Goal: Check status: Check status

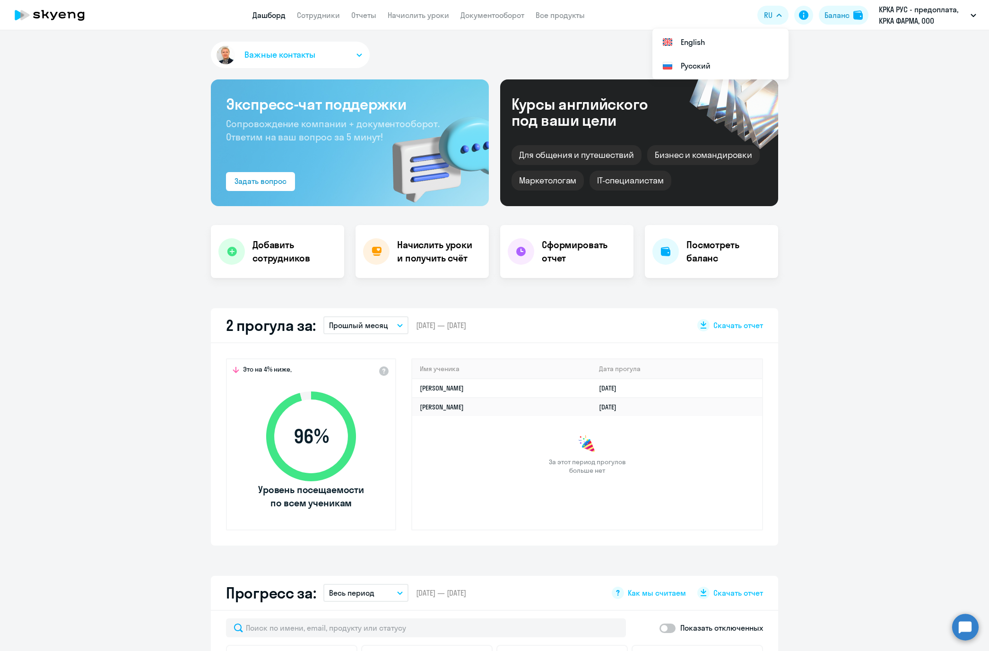
select select "30"
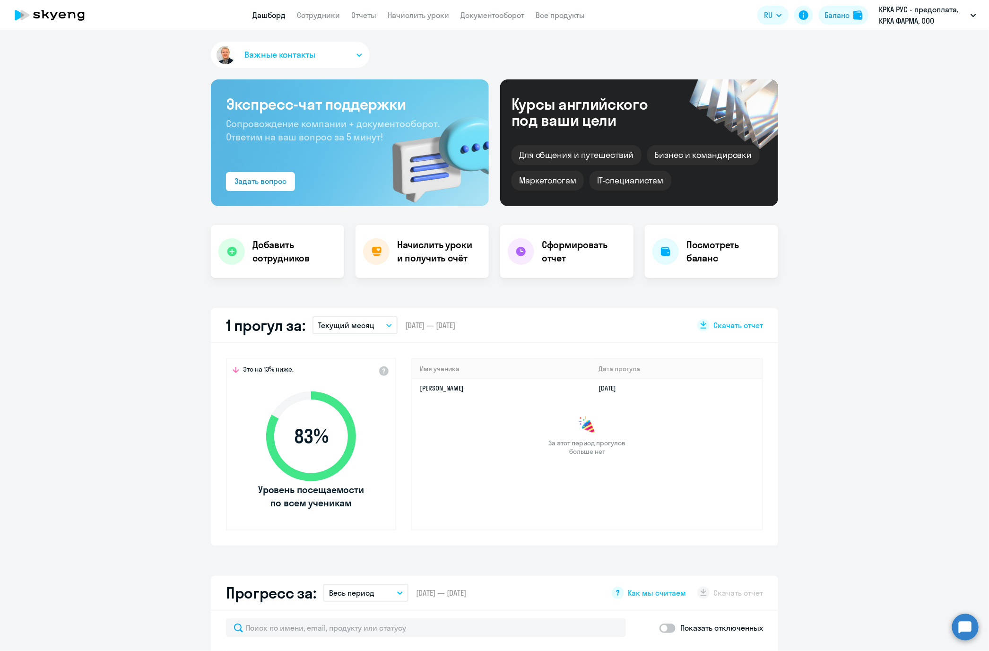
click at [381, 327] on button "Текущий месяц" at bounding box center [355, 325] width 85 height 18
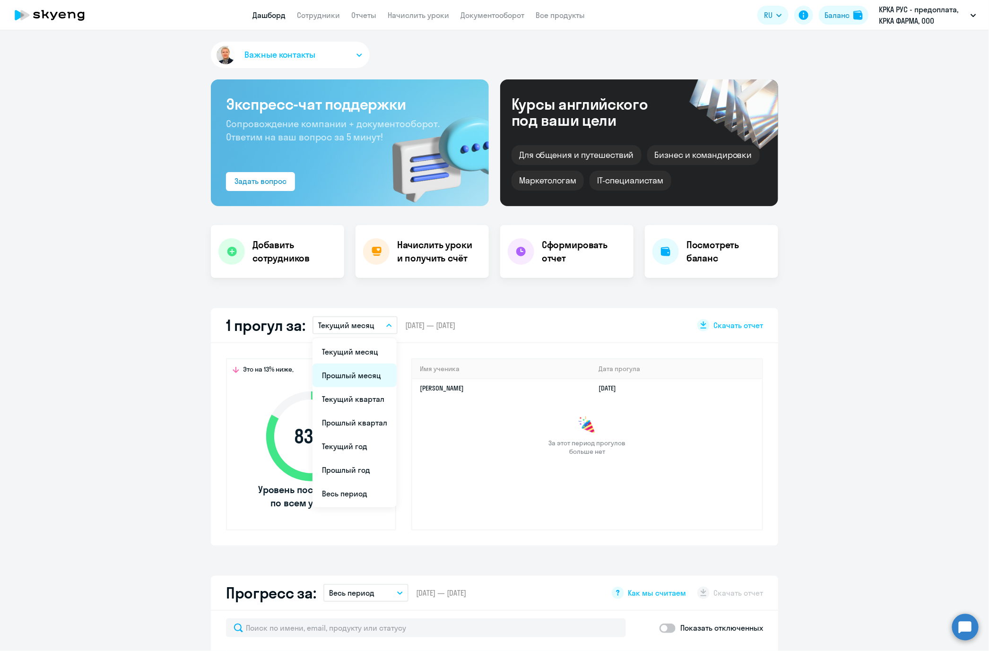
click at [350, 375] on li "Прошлый месяц" at bounding box center [355, 376] width 84 height 24
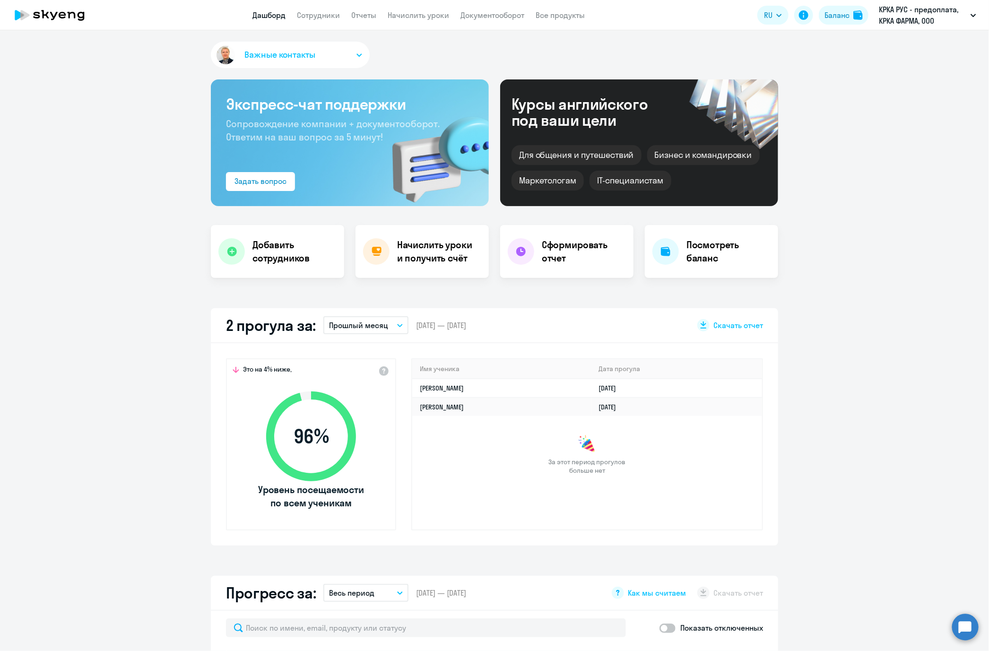
click at [397, 326] on icon "button" at bounding box center [400, 325] width 6 height 3
click at [354, 352] on li "Текущий месяц" at bounding box center [365, 352] width 84 height 24
select select "30"
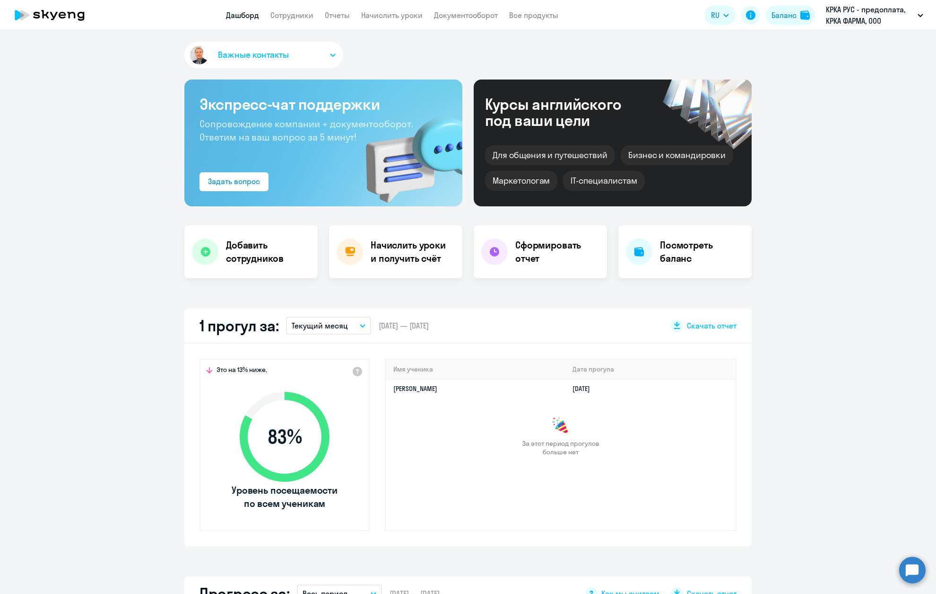
drag, startPoint x: 825, startPoint y: 453, endPoint x: 930, endPoint y: 314, distance: 174.2
click at [829, 448] on app-truancy-attendance-dashboard "1 прогул за: Текущий месяц Текущий месяц Прошлый месяц Текущий квартал Прошлый …" at bounding box center [468, 426] width 936 height 237
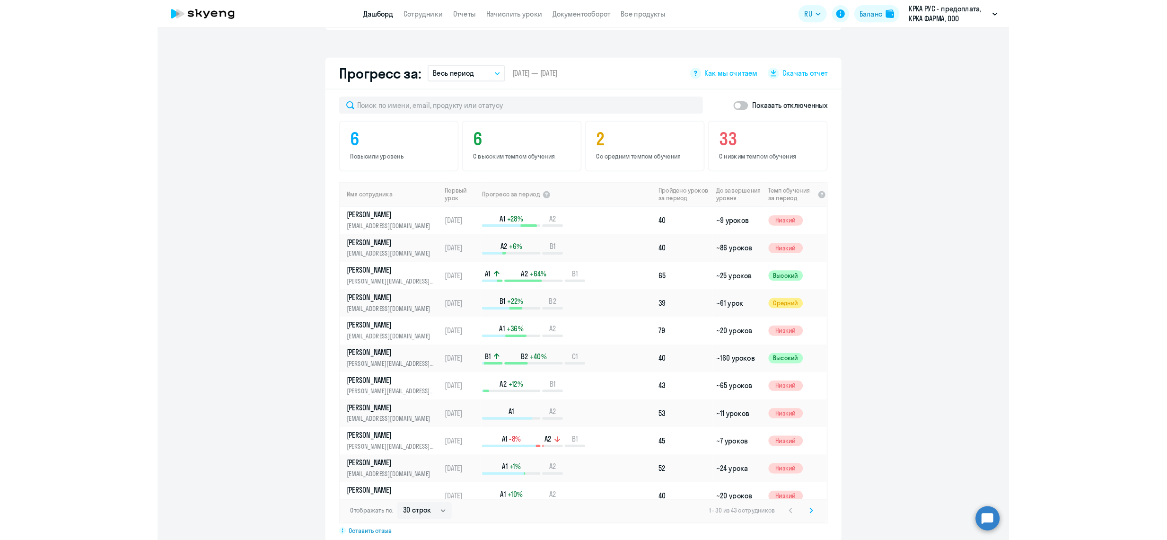
scroll to position [514, 0]
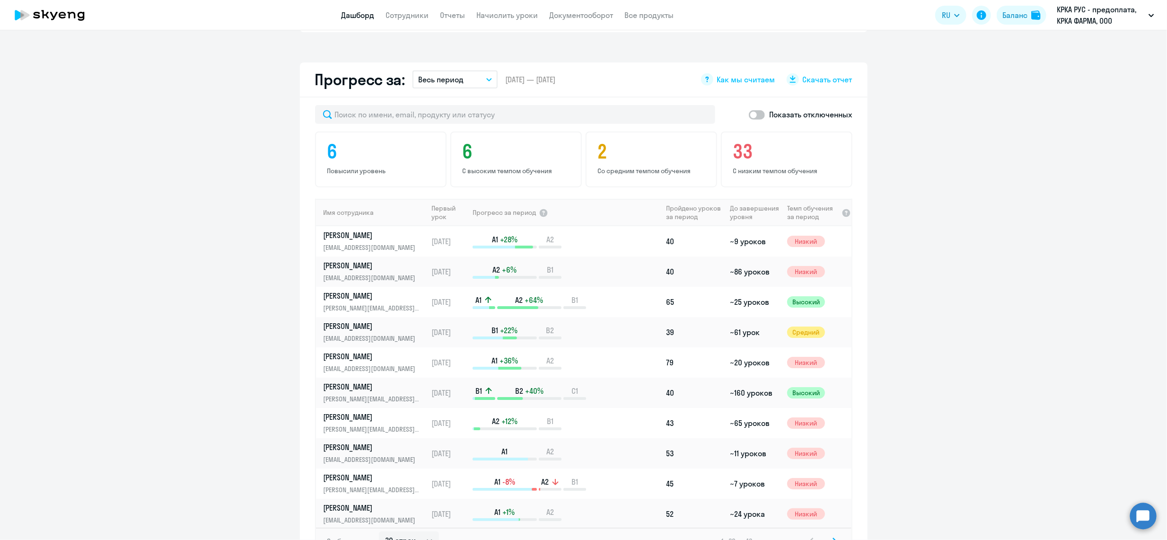
click at [103, 303] on app-progress-dashboard "Прогресс за: Весь период – 24.04.2024 — 22.08.2025 Как мы считаем Скачать отчет…" at bounding box center [583, 318] width 1167 height 512
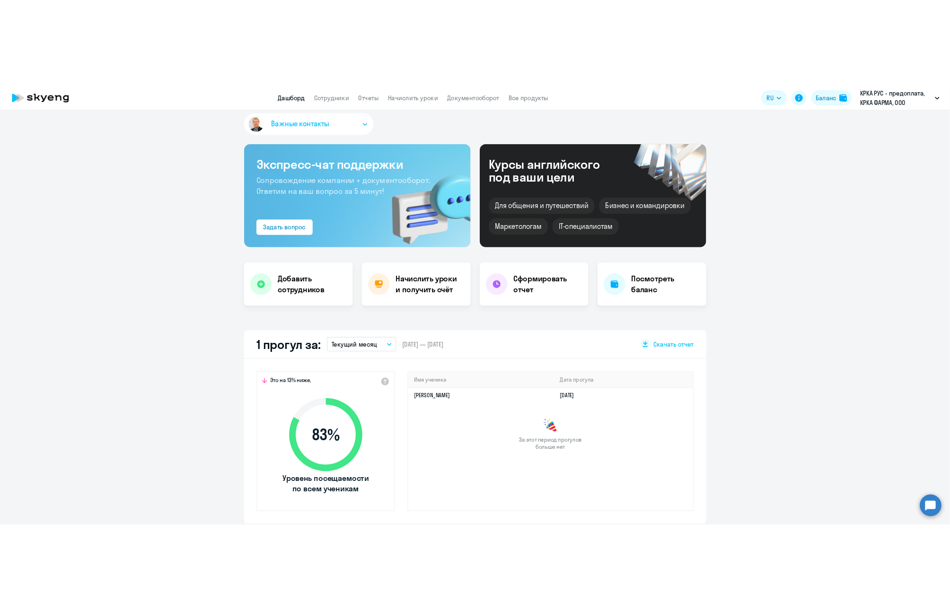
scroll to position [0, 0]
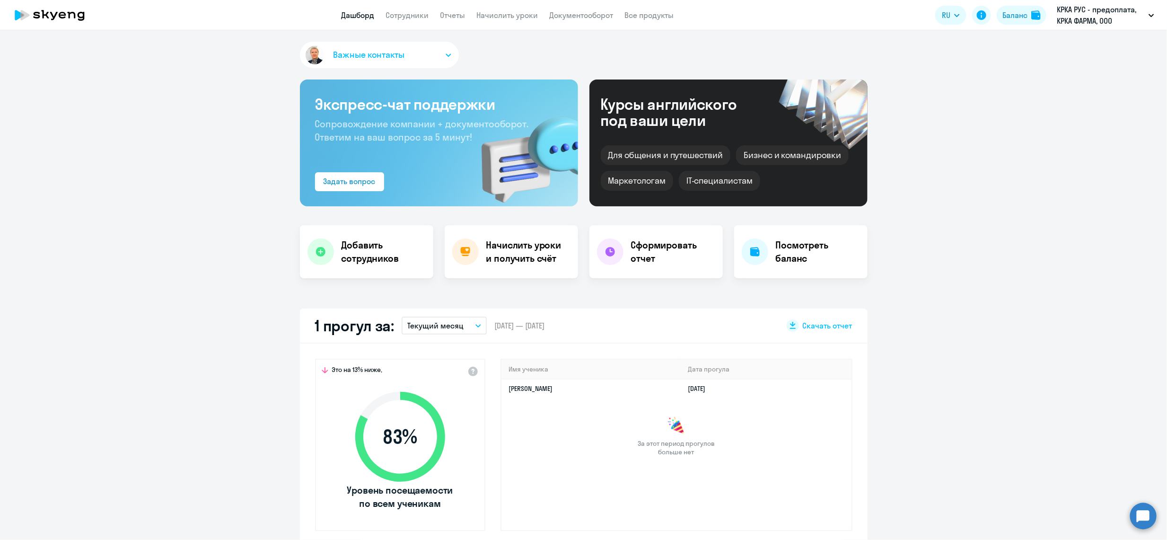
click at [475, 324] on icon "button" at bounding box center [478, 325] width 6 height 3
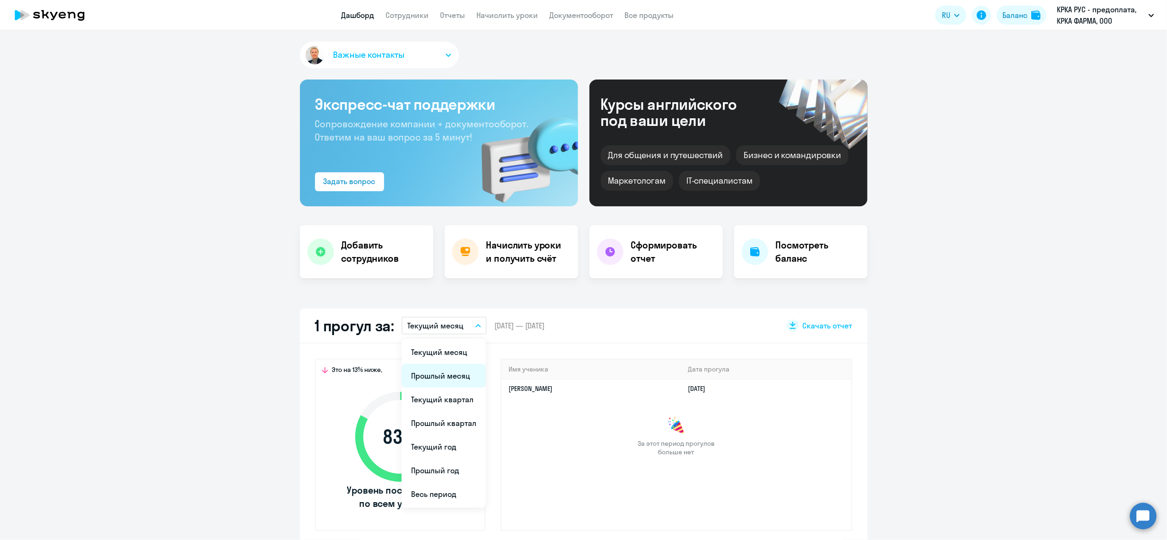
click at [420, 375] on li "Прошлый месяц" at bounding box center [444, 376] width 84 height 24
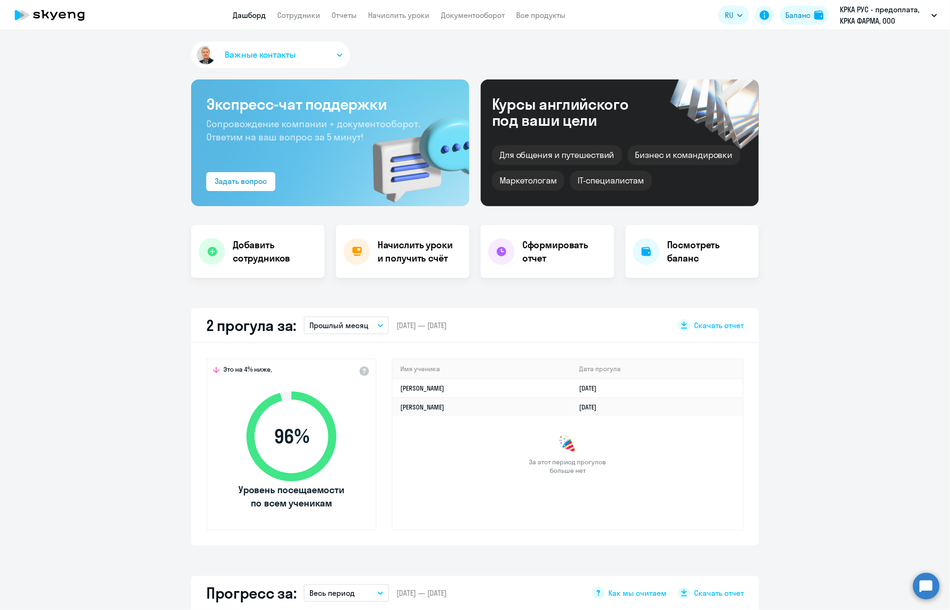
drag, startPoint x: 42, startPoint y: 575, endPoint x: 57, endPoint y: 569, distance: 16.3
